Goal: Information Seeking & Learning: Learn about a topic

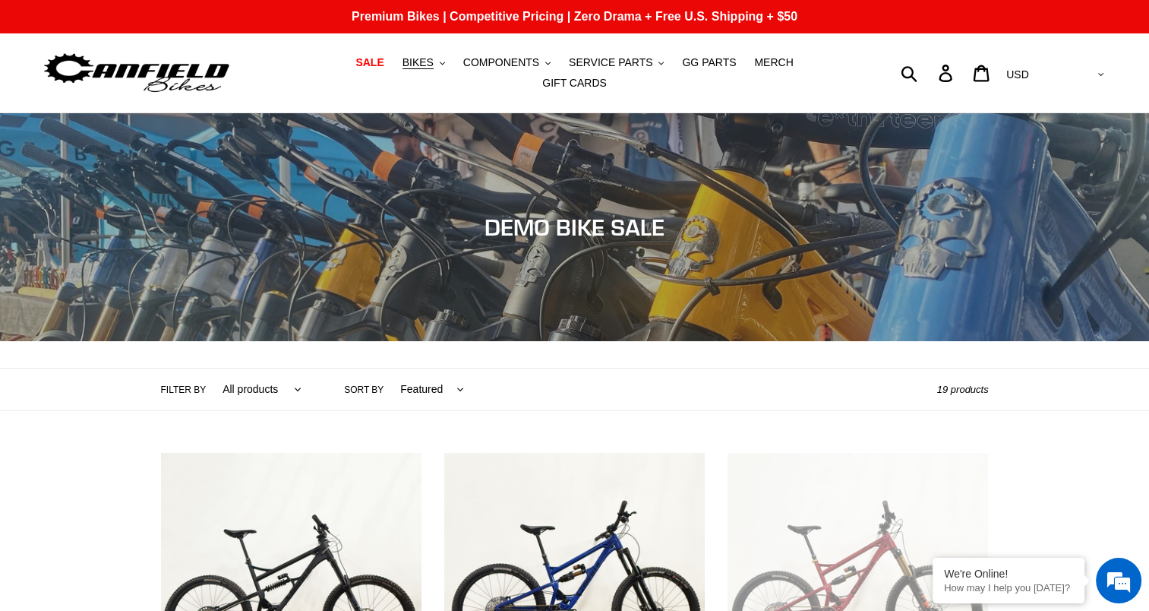
click at [969, 65] on div "Submit Search Log in Cart 0 items Currency AED AFN ALL AMD ANG AUD AWG AZN BAM …" at bounding box center [974, 72] width 267 height 33
click at [963, 65] on div "Submit Search Log in Cart 0 items Currency AED AFN ALL AMD ANG AUD AWG AZN BAM …" at bounding box center [974, 72] width 267 height 33
click at [929, 67] on form "Submit" at bounding box center [885, 72] width 88 height 33
type input "riot"
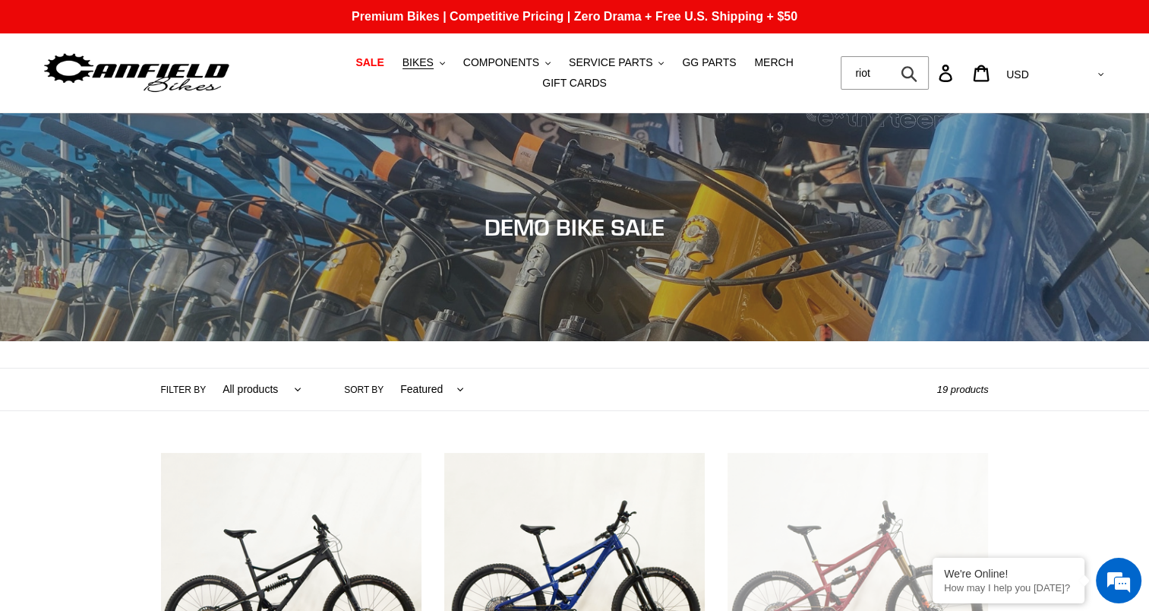
click at [892, 56] on button "Submit" at bounding box center [910, 72] width 37 height 33
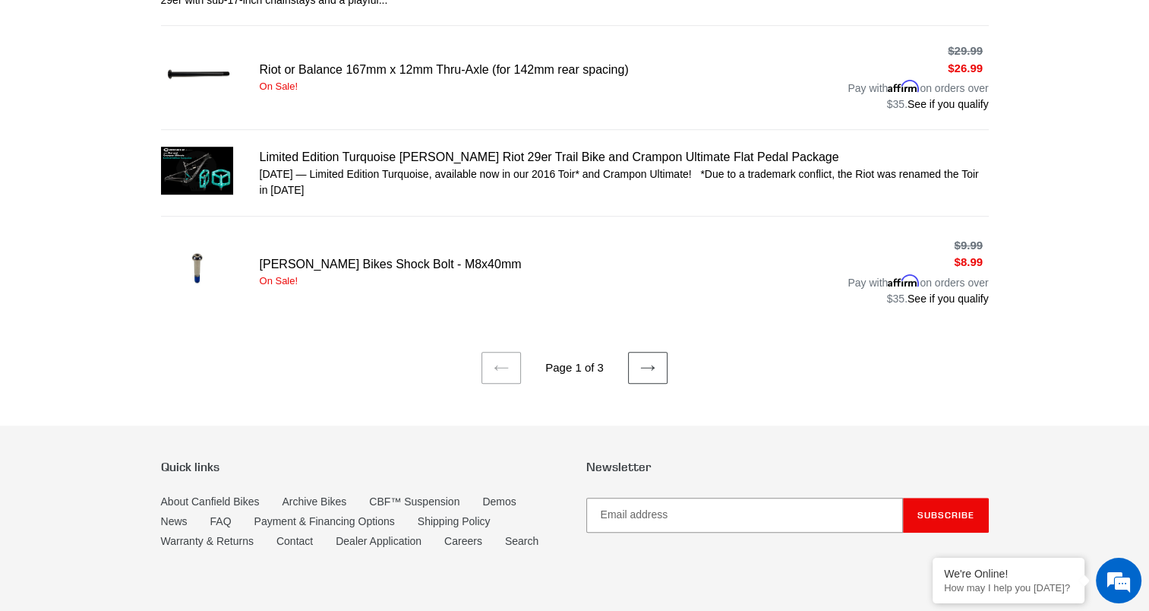
scroll to position [1044, 0]
click at [653, 360] on icon at bounding box center [647, 367] width 15 height 15
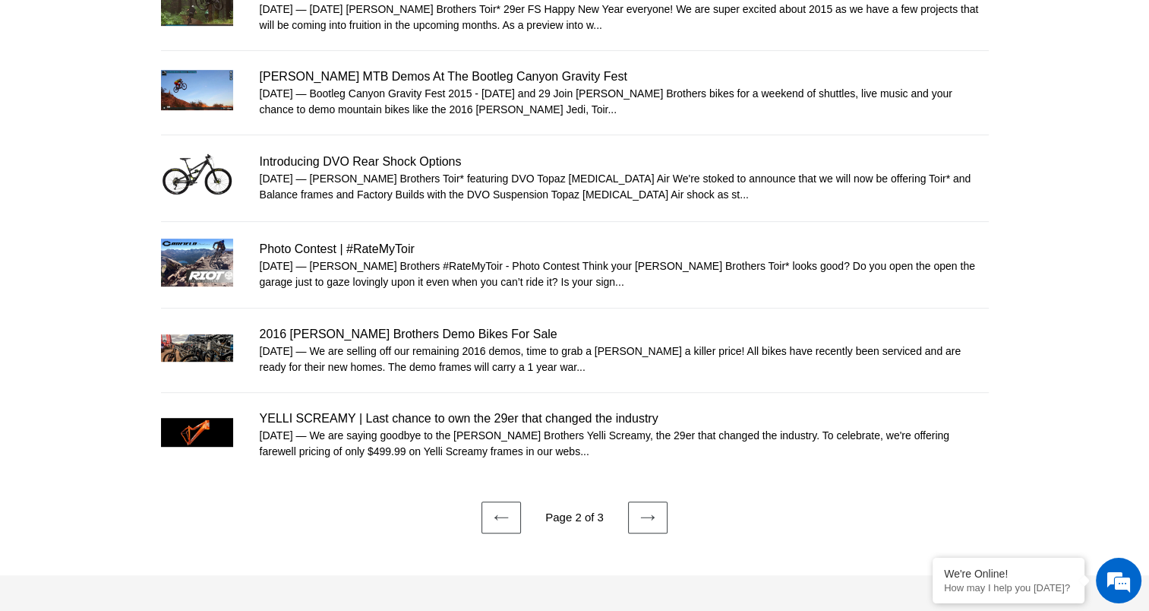
scroll to position [761, 0]
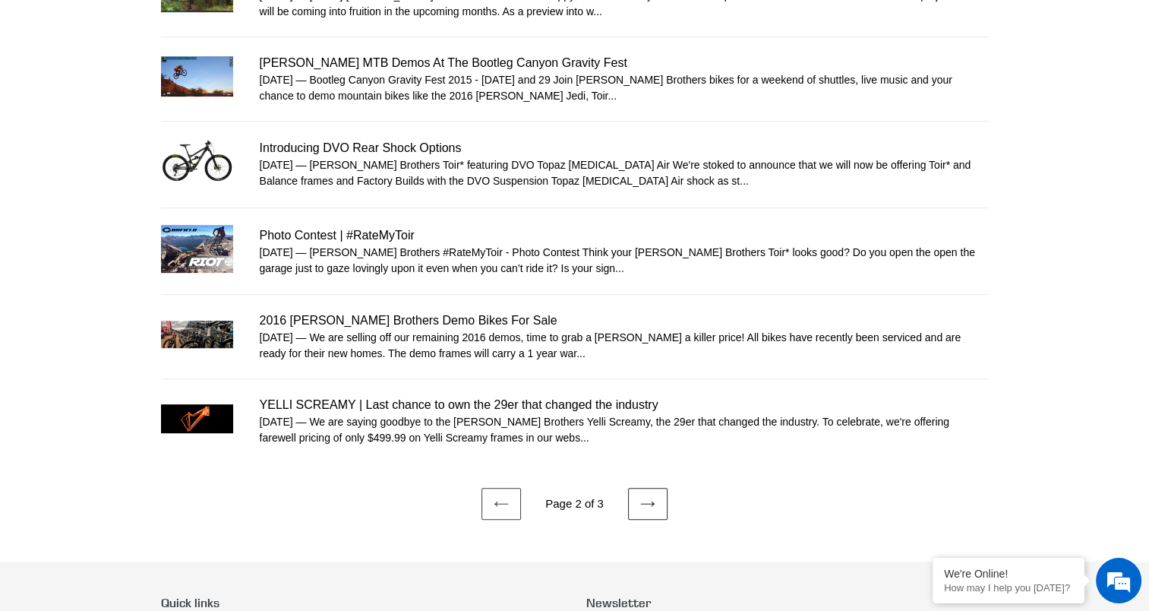
click at [647, 488] on link "Next page" at bounding box center [647, 504] width 39 height 32
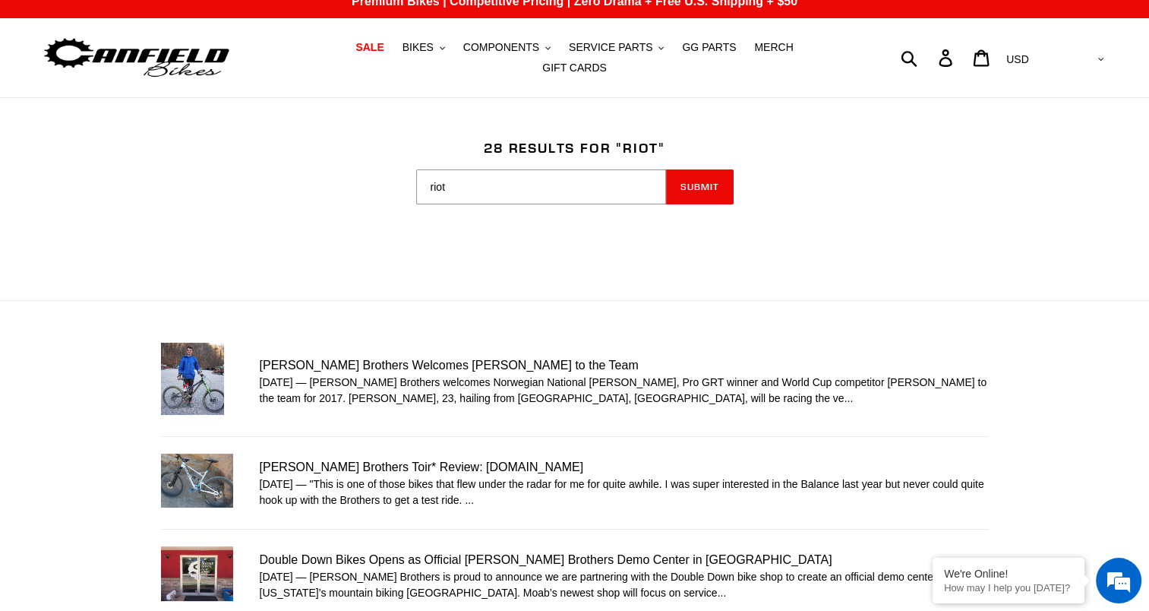
scroll to position [17, 0]
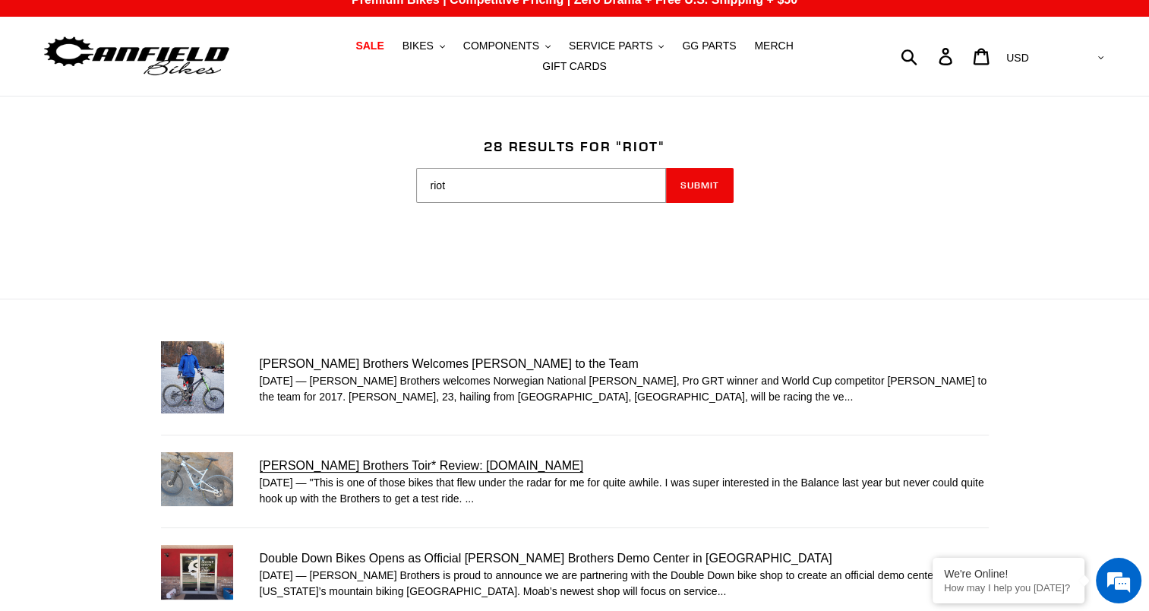
click at [437, 452] on link "[PERSON_NAME] Brothers Toir* Review: [DOMAIN_NAME]" at bounding box center [575, 481] width 828 height 58
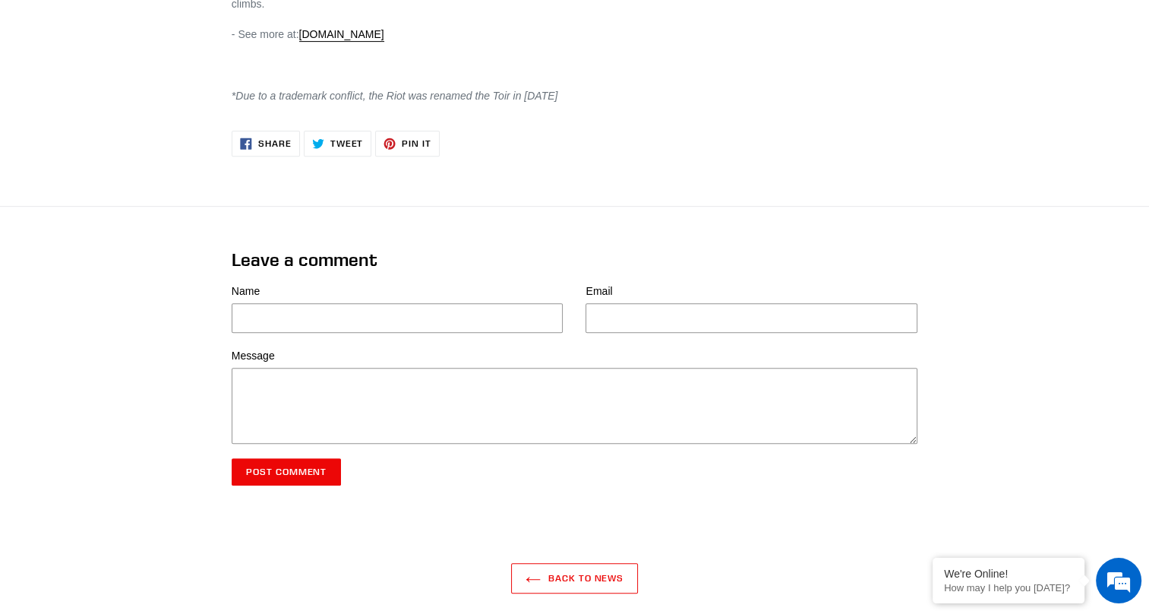
scroll to position [562, 0]
